Goal: Complete application form

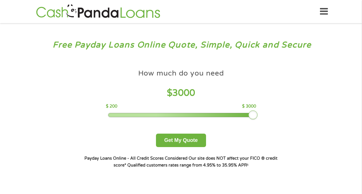
drag, startPoint x: 151, startPoint y: 115, endPoint x: 278, endPoint y: 125, distance: 127.6
click at [278, 125] on div "How much do you need $ 3000 $ 200 $ 3000 Get My Quote" at bounding box center [181, 106] width 200 height 81
click at [193, 145] on button "Get My Quote" at bounding box center [181, 139] width 50 height 13
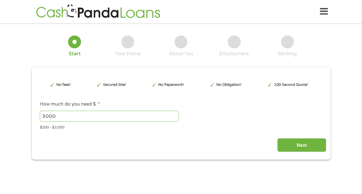
type input "EAIaIQobChMIlb3upOPyjwMV3xeHAx20oizKEAAYAiAAEgJyWvD_BwE"
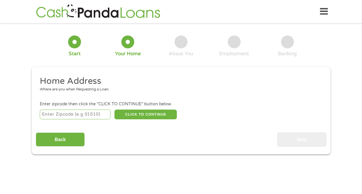
click at [86, 116] on input "number" at bounding box center [75, 114] width 71 height 10
type input "90029"
click at [151, 112] on button "CLICK TO CONTINUE" at bounding box center [145, 114] width 62 height 10
type input "90029"
type input "[GEOGRAPHIC_DATA]"
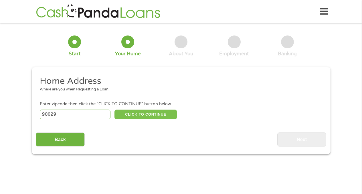
select select "[US_STATE]"
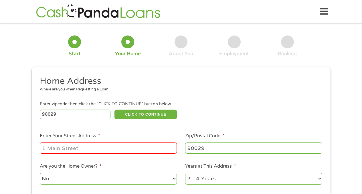
click at [119, 150] on input "Enter Your Street Address *" at bounding box center [108, 147] width 137 height 11
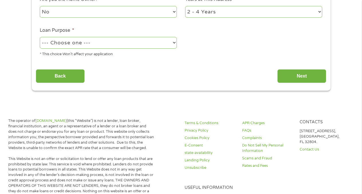
scroll to position [114, 0]
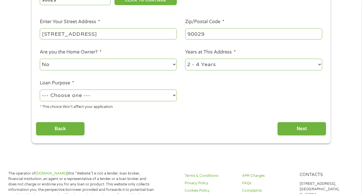
type input "[STREET_ADDRESS]"
click at [135, 94] on select "--- Choose one --- Pay Bills Debt Consolidation Home Improvement Major Purchase…" at bounding box center [108, 95] width 137 height 12
select select "other"
click at [287, 68] on select "1 Year or less 1 - 2 Years 2 - 4 Years Over 4 Years" at bounding box center [253, 65] width 137 height 12
select select "60months"
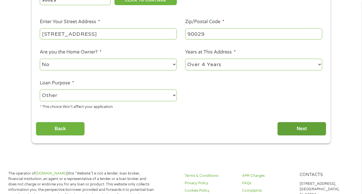
click at [310, 131] on input "Next" at bounding box center [301, 129] width 49 height 14
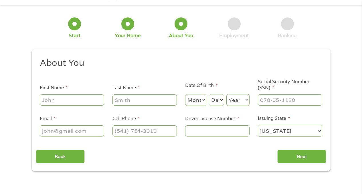
scroll to position [0, 0]
